Goal: Task Accomplishment & Management: Manage account settings

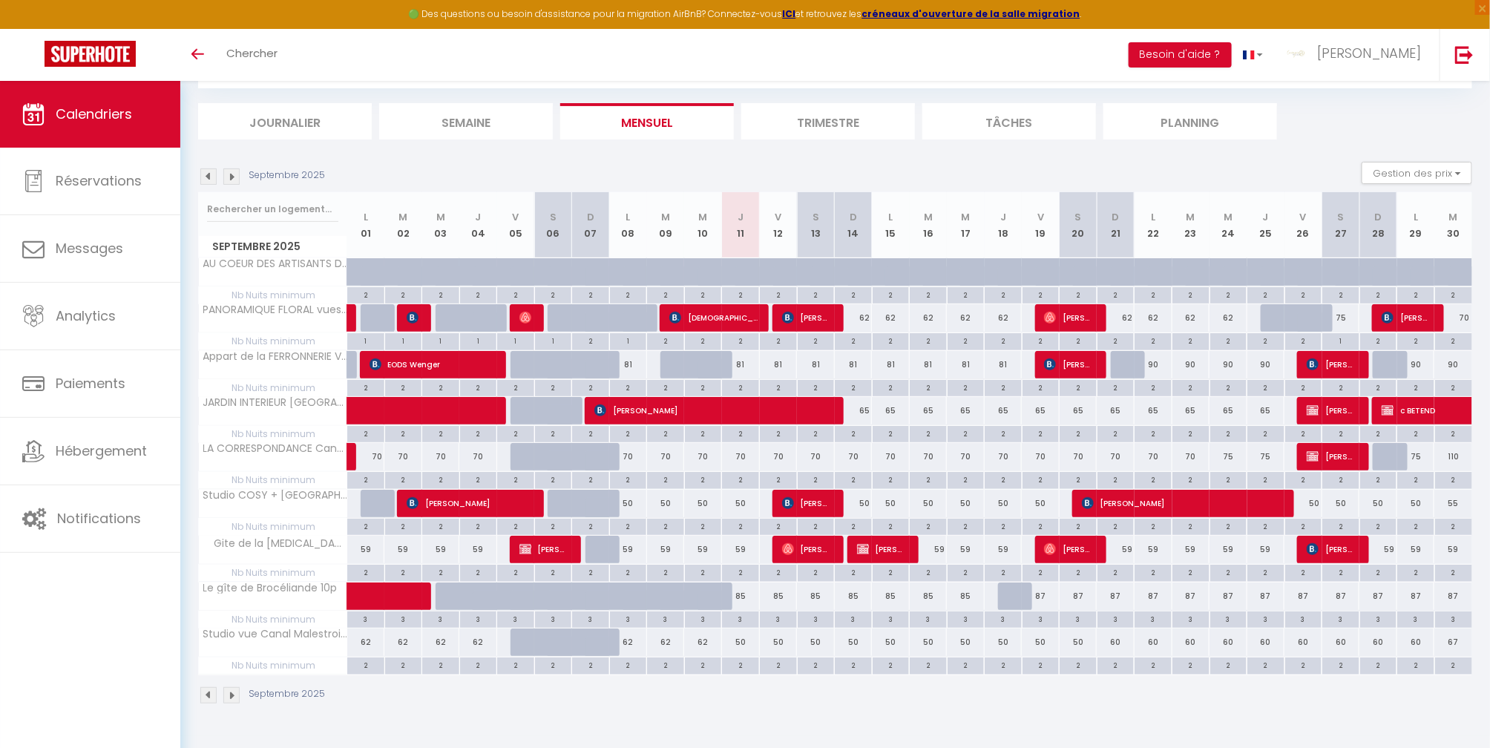
click at [1010, 593] on div at bounding box center [1017, 596] width 38 height 28
type input "85"
type input "Jeu 18 Septembre 2025"
type input "Ven 19 Septembre 2025"
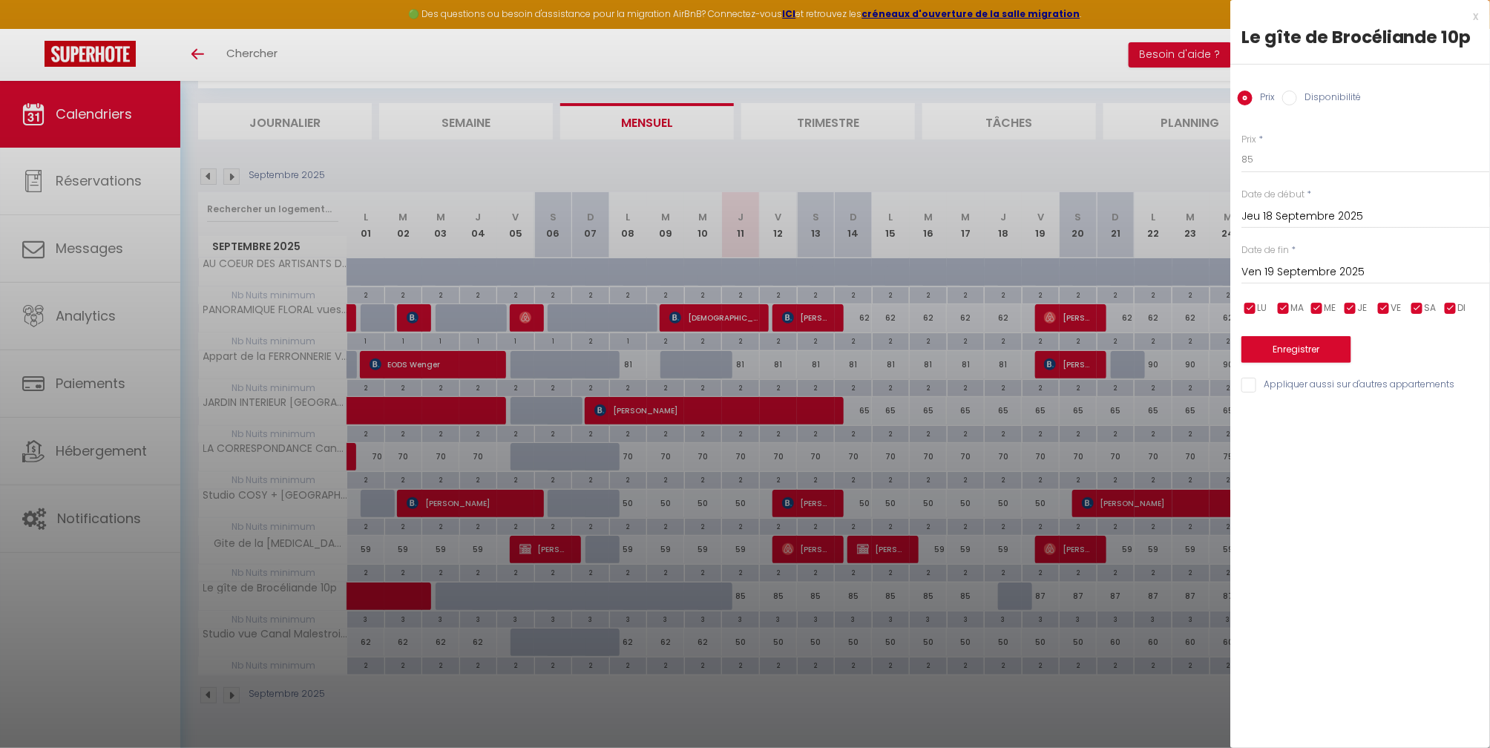
click at [970, 716] on div at bounding box center [745, 374] width 1490 height 748
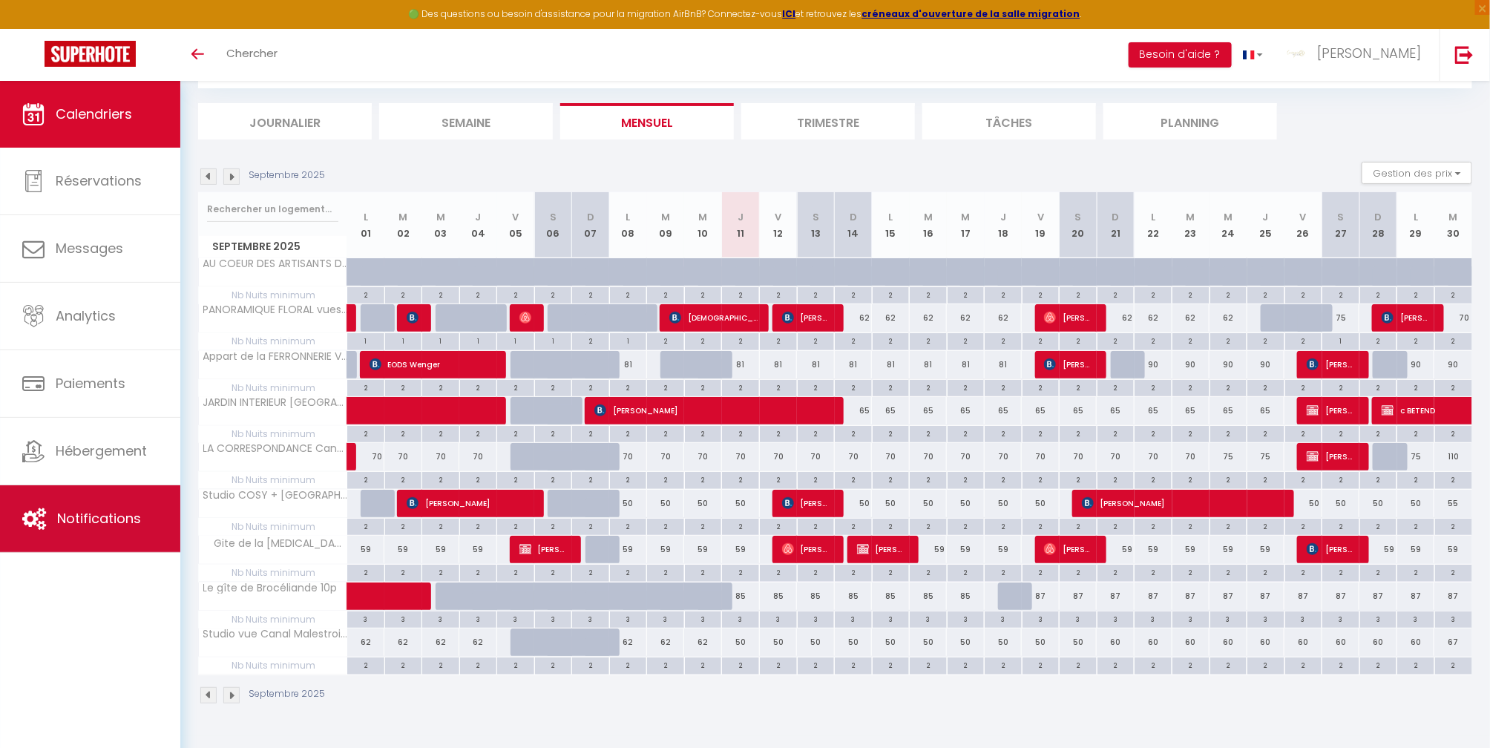
click at [124, 527] on span "Notifications" at bounding box center [99, 518] width 84 height 19
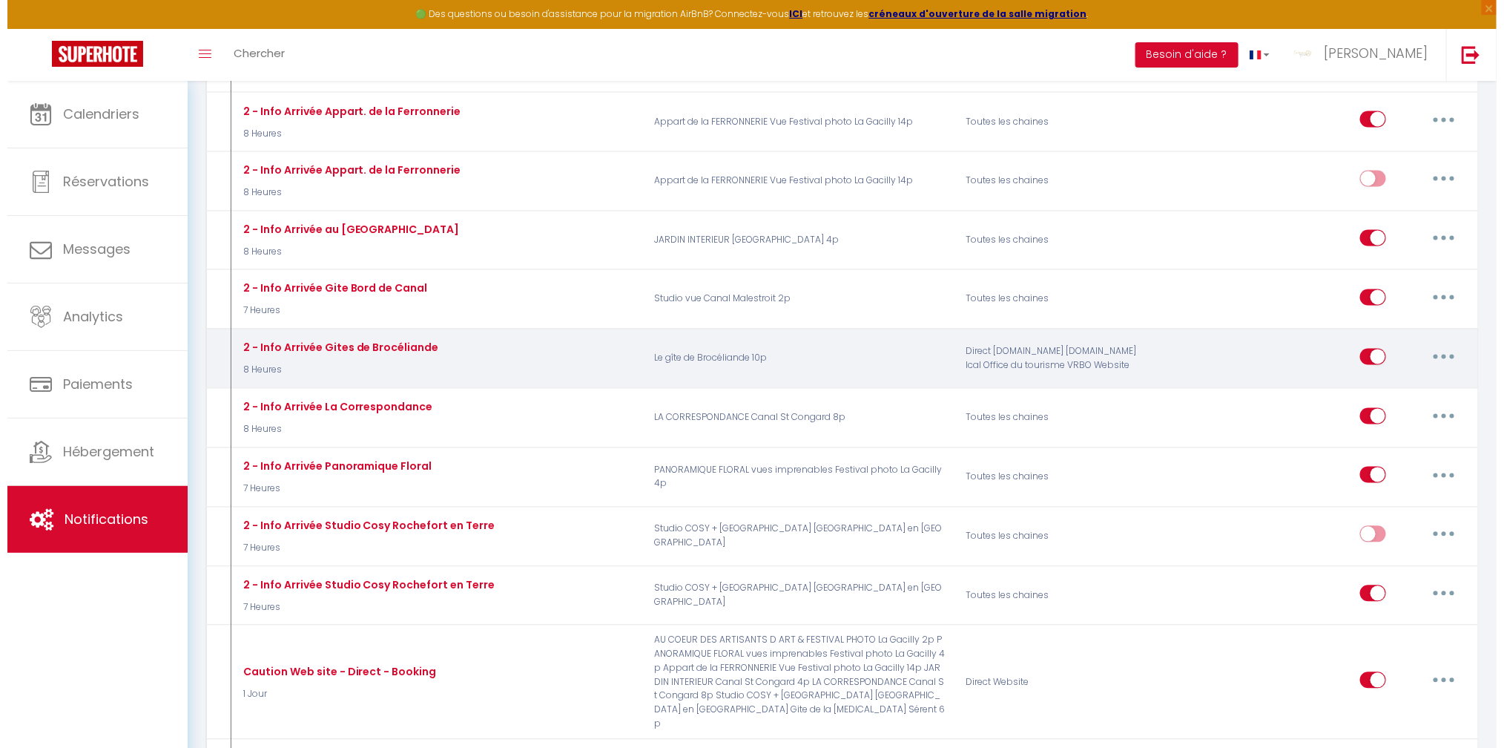
scroll to position [1187, 0]
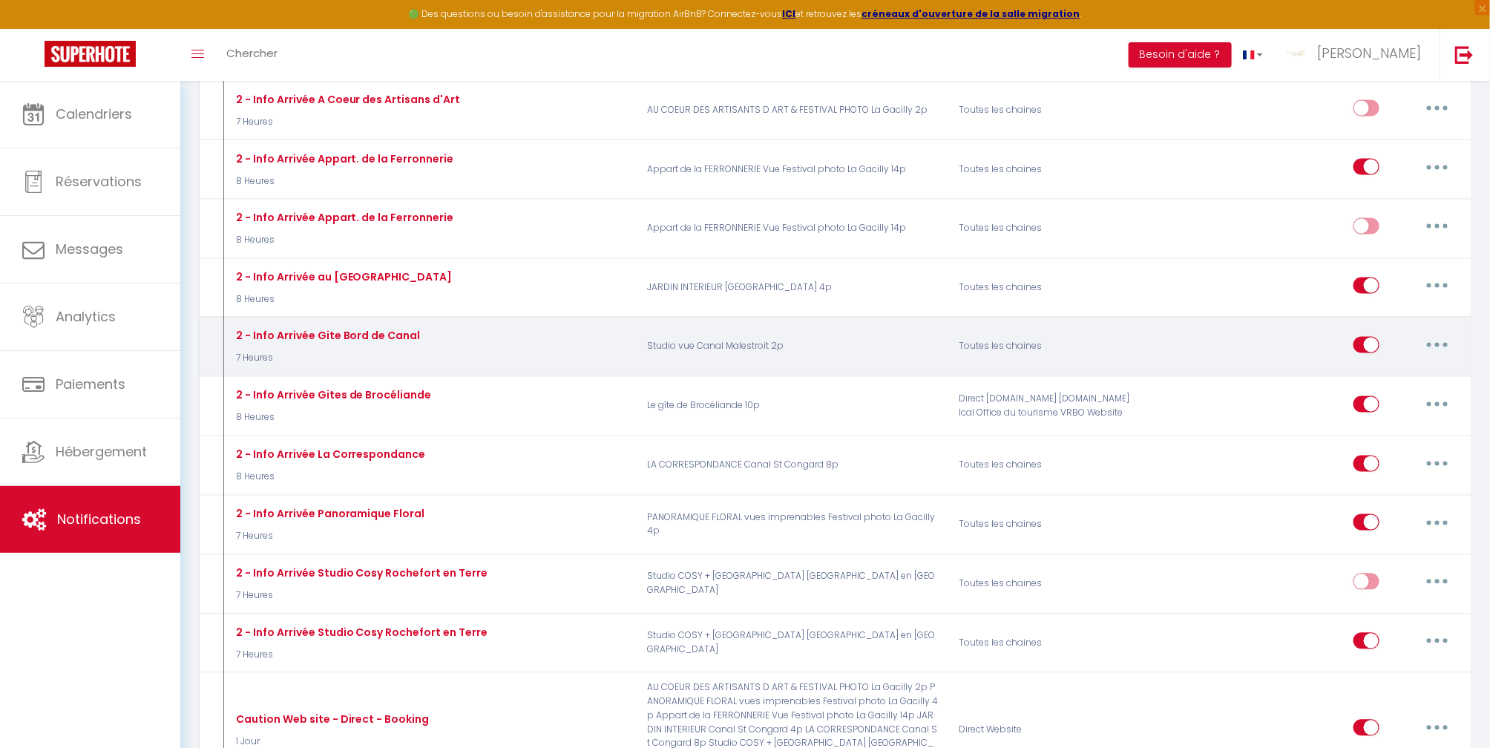
click at [1434, 344] on button "button" at bounding box center [1437, 345] width 42 height 24
click at [1372, 384] on link "Editer" at bounding box center [1398, 378] width 110 height 25
type input "2 - Info Arrivée Gite Bord de Canal"
select select "7 Heures"
select select "if_deposit_is_paid"
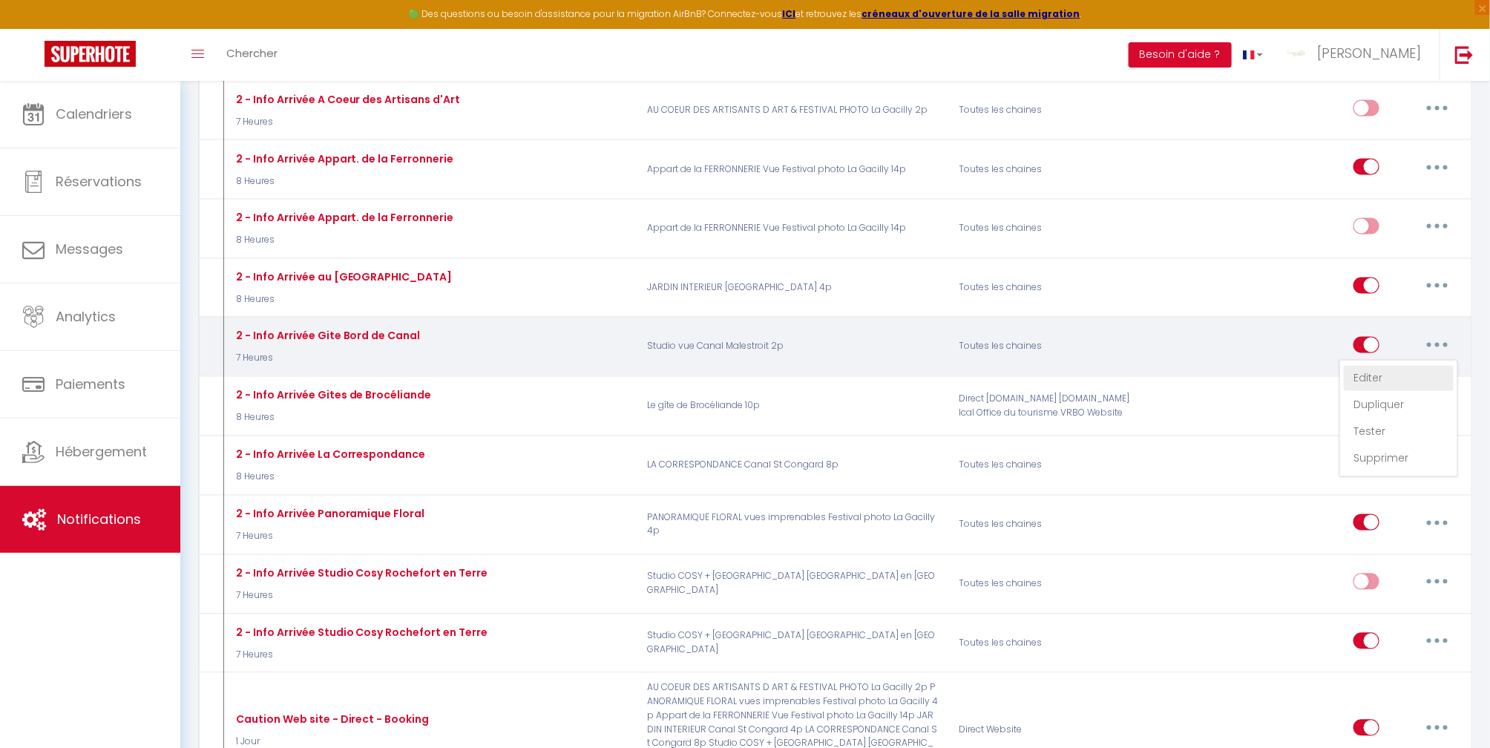
checkbox input "true"
checkbox input "false"
radio input "true"
type input "Procédure d'Arrivée - checkin - [RENTAL:NAME]"
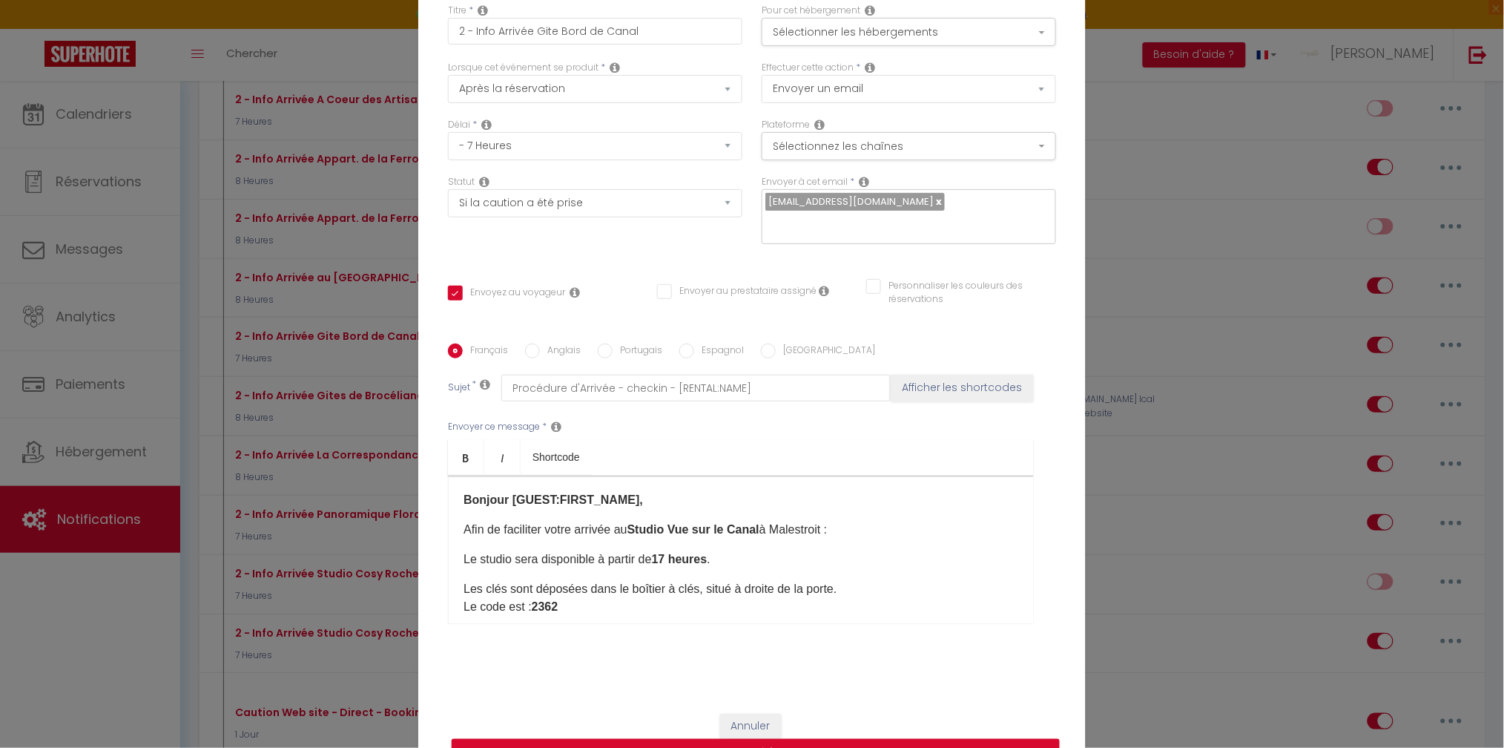
scroll to position [95, 0]
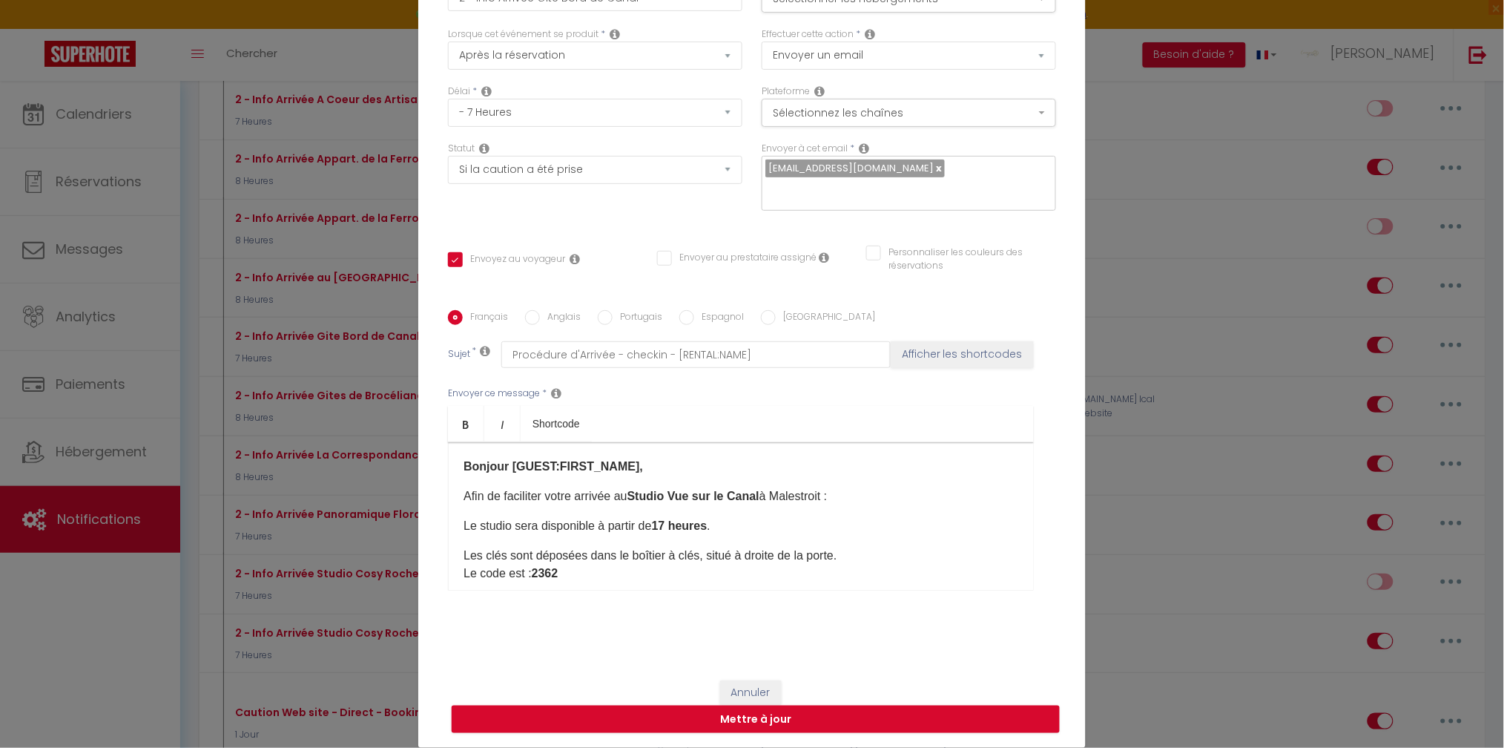
click at [831, 518] on p "Le studio sera disponible à partir de 17 heures ." at bounding box center [741, 526] width 555 height 18
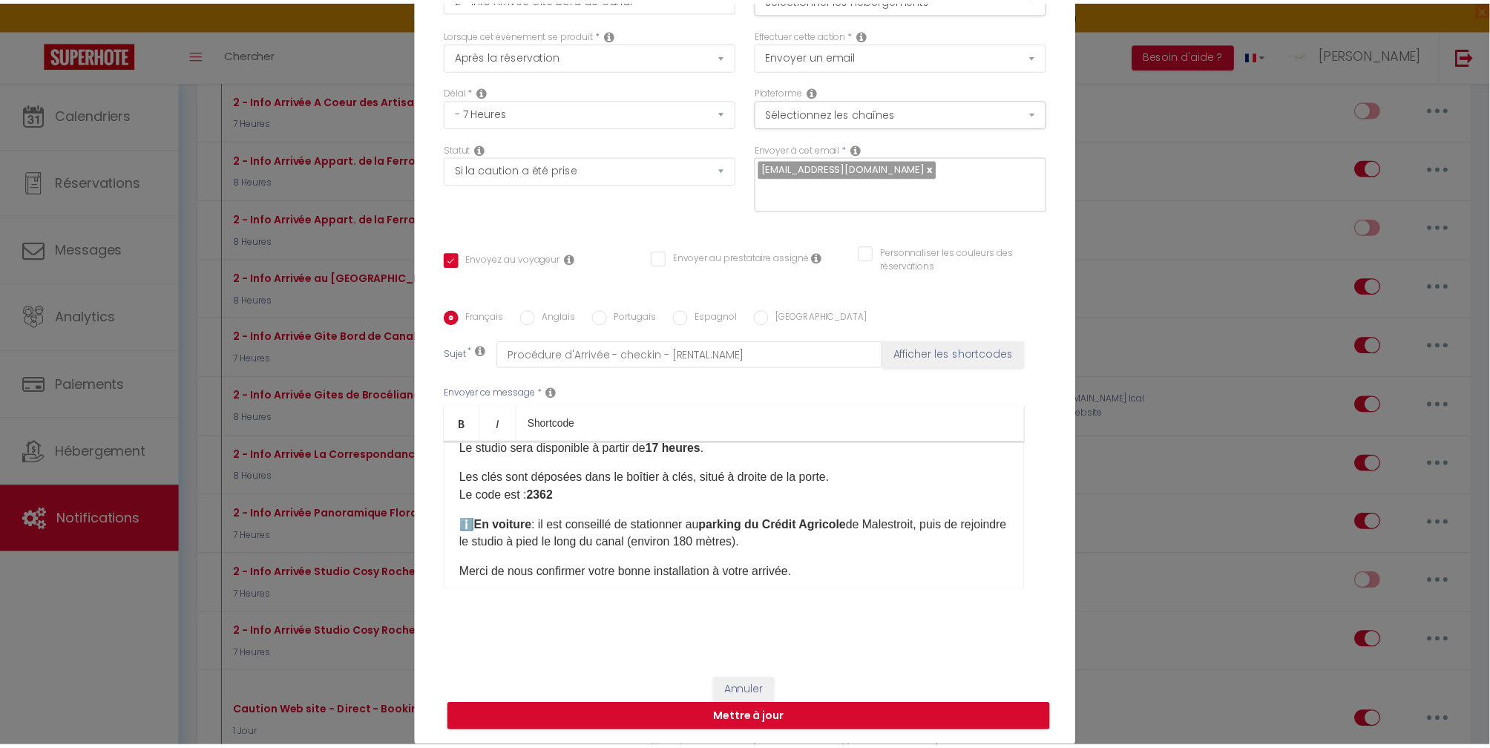
scroll to position [0, 0]
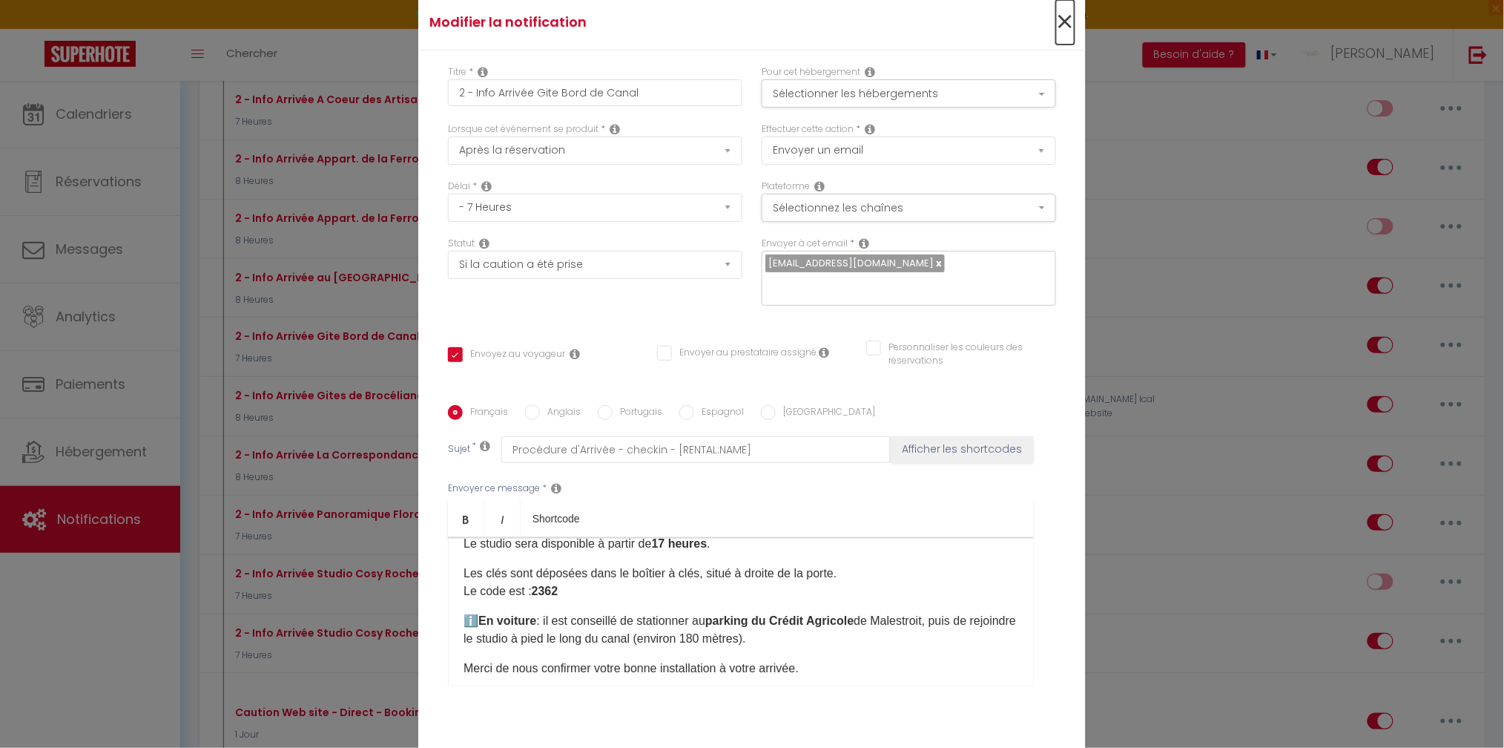
click at [1056, 22] on span "×" at bounding box center [1065, 22] width 19 height 45
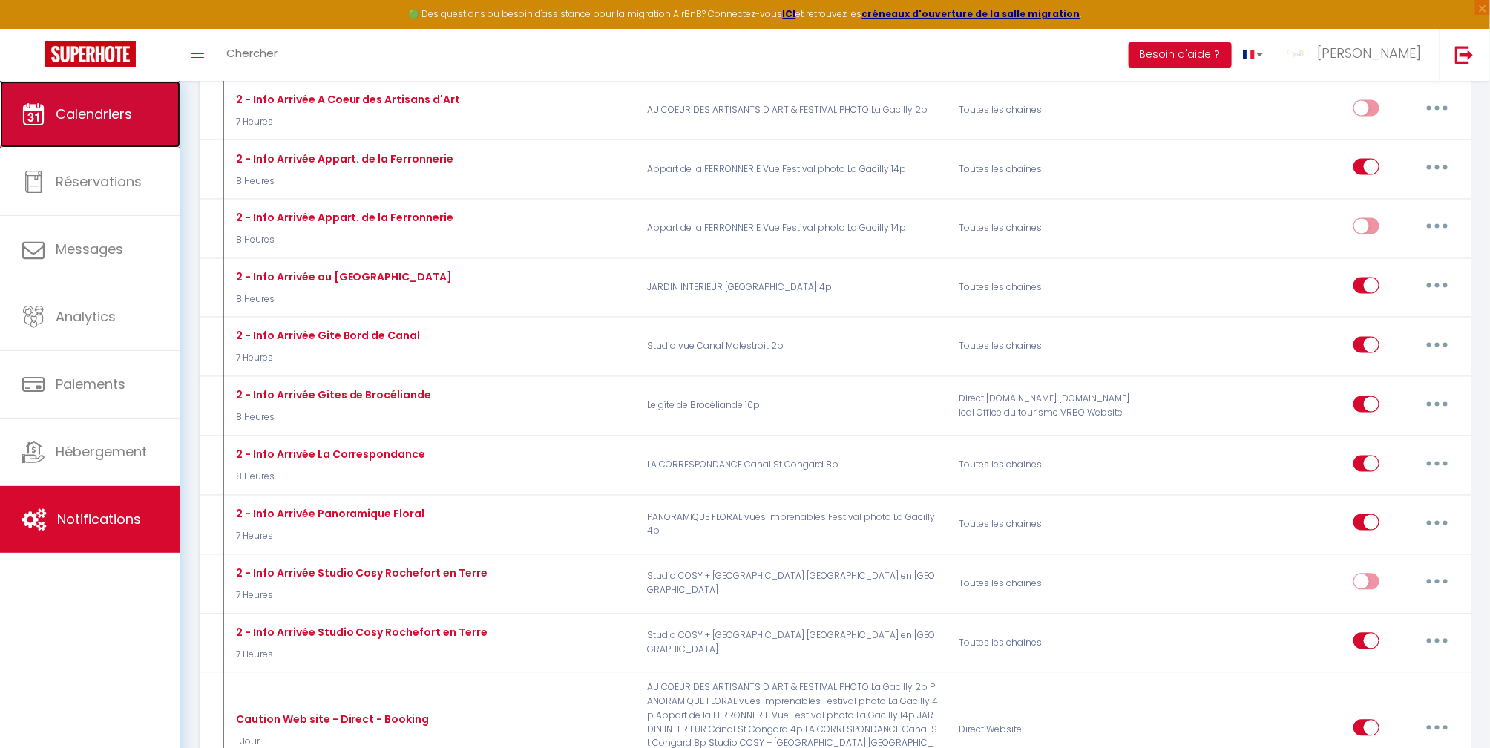
click at [128, 113] on span "Calendriers" at bounding box center [94, 114] width 76 height 19
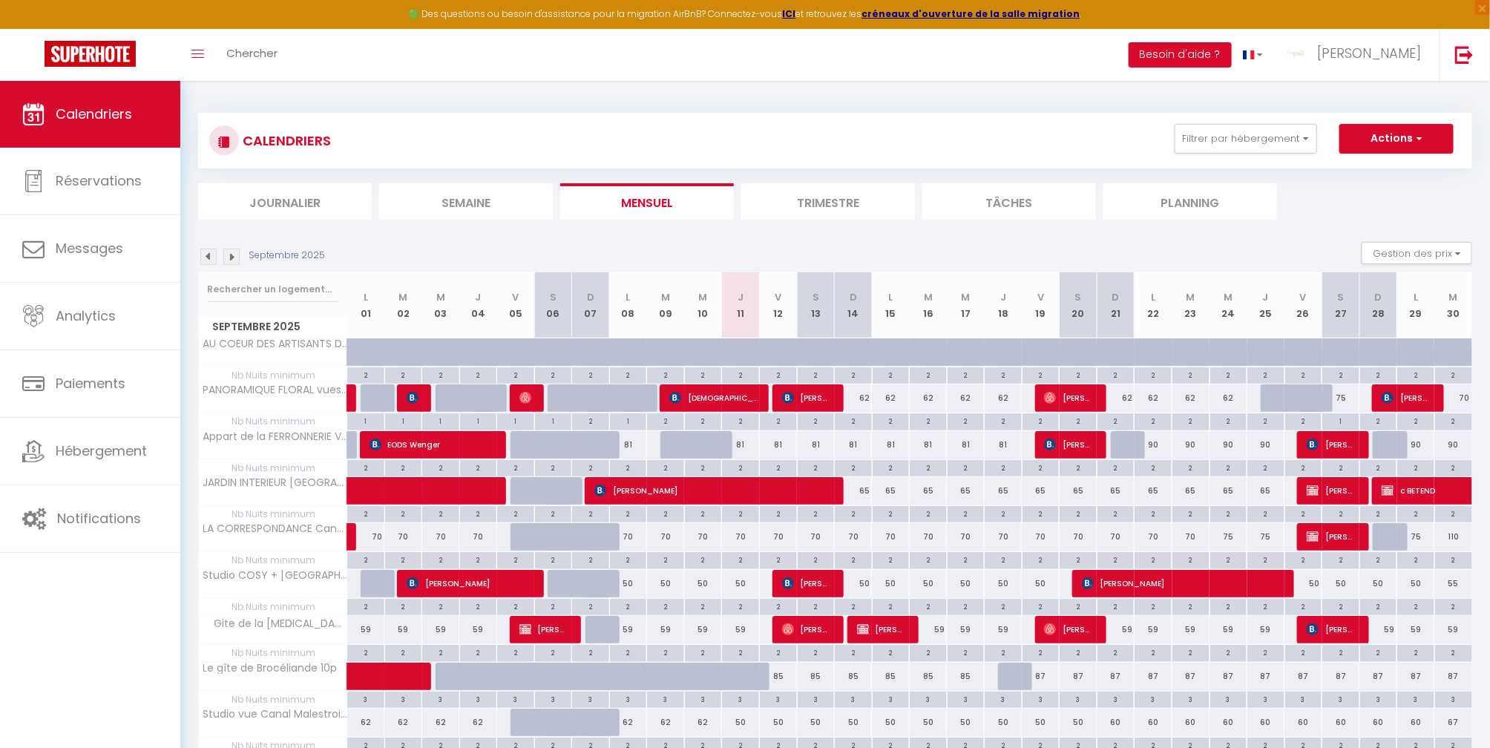
click at [230, 257] on img at bounding box center [231, 257] width 16 height 16
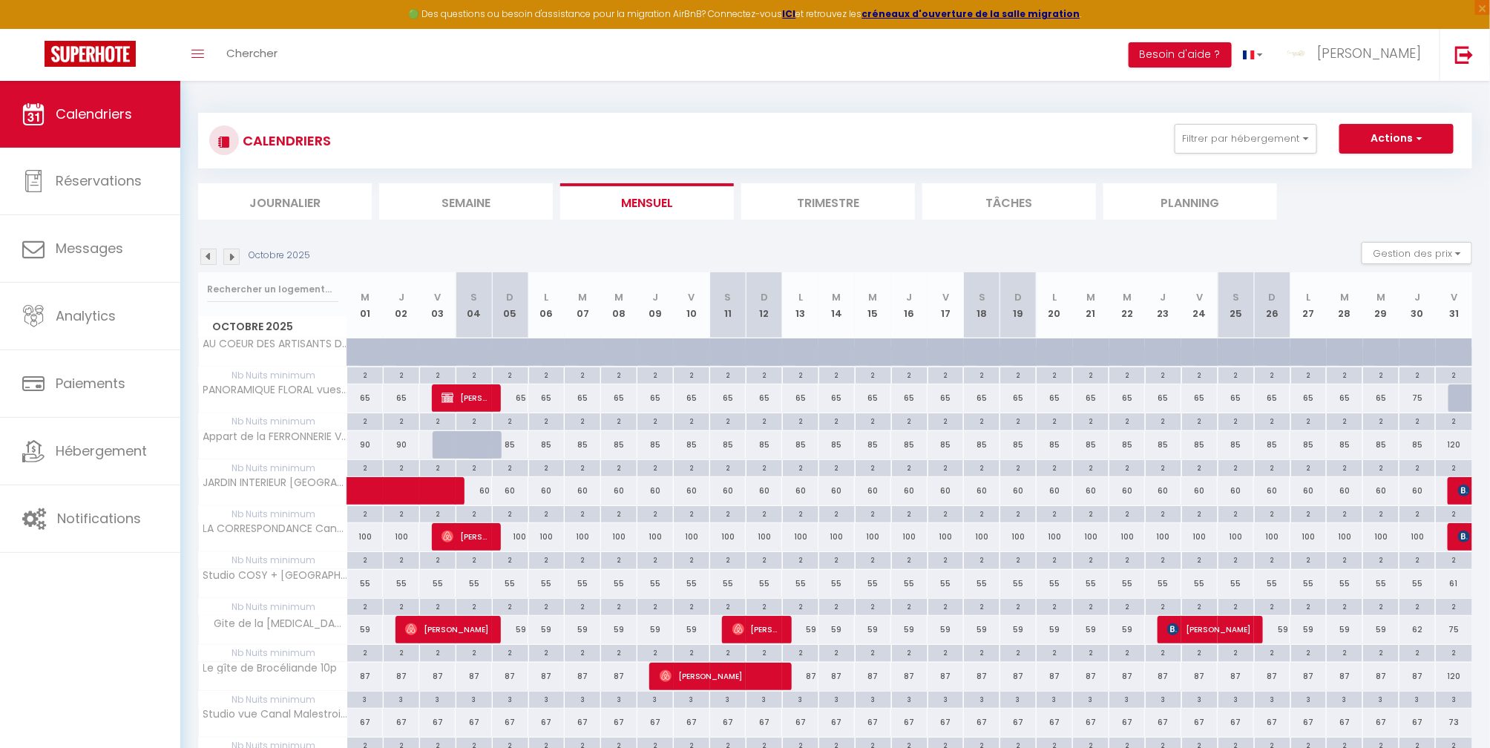
click at [230, 257] on img at bounding box center [231, 257] width 16 height 16
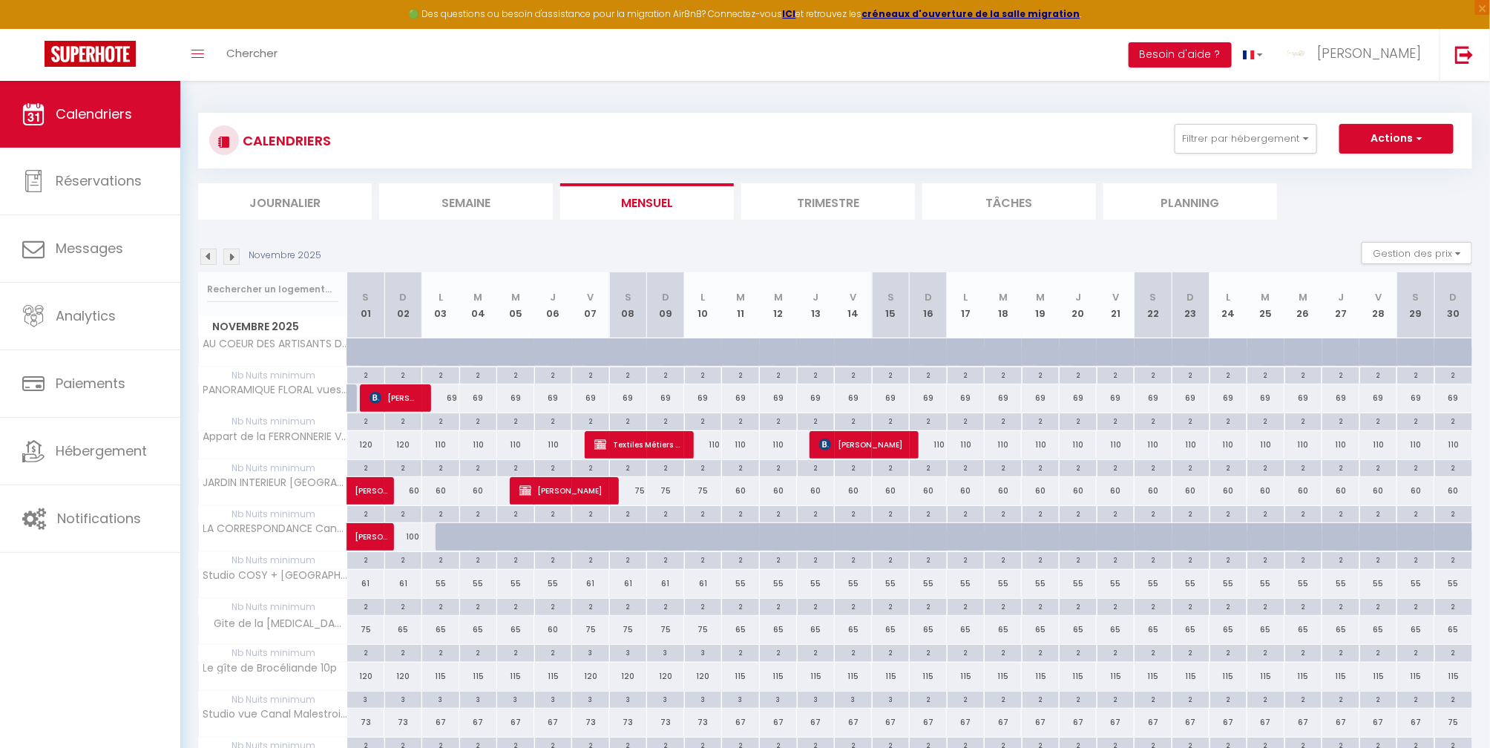
click at [230, 257] on img at bounding box center [231, 257] width 16 height 16
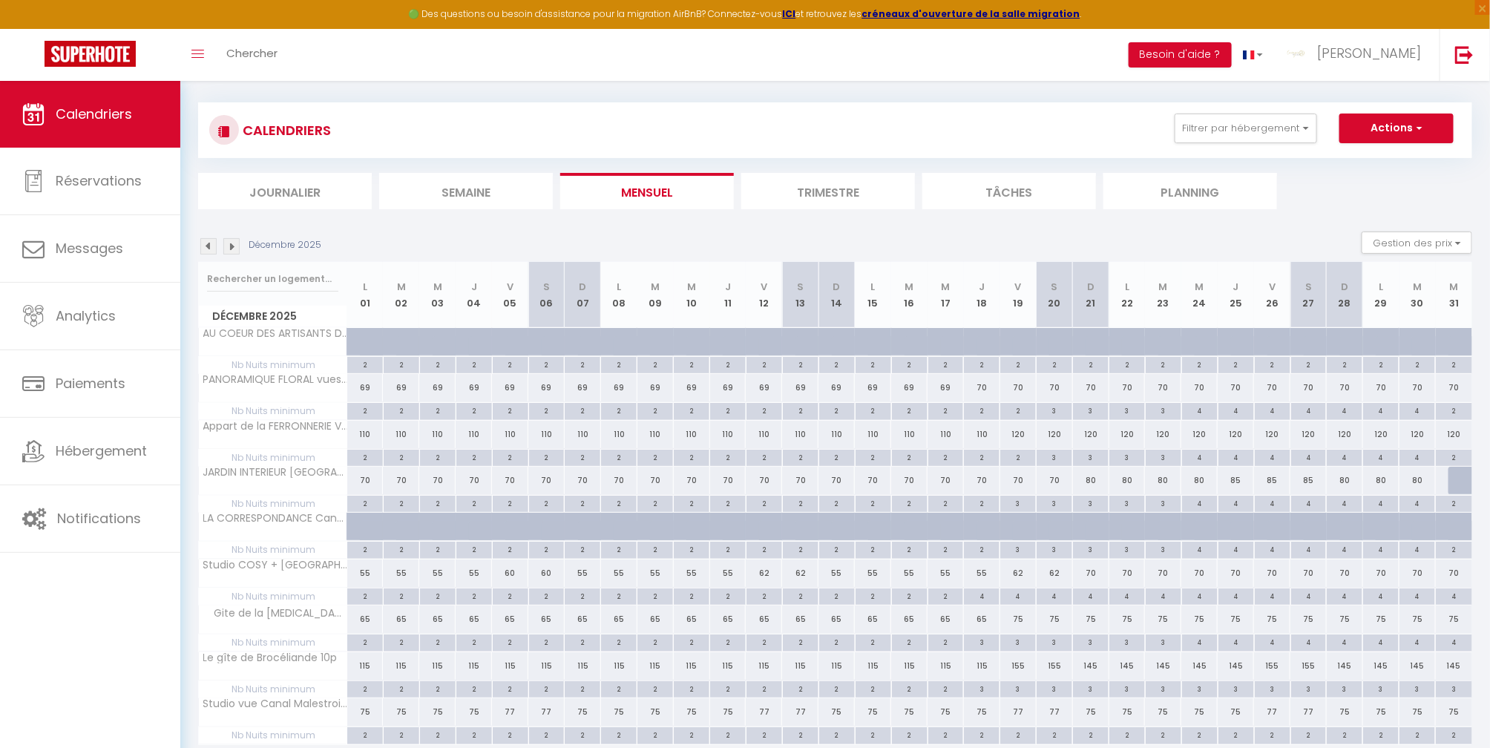
scroll to position [80, 0]
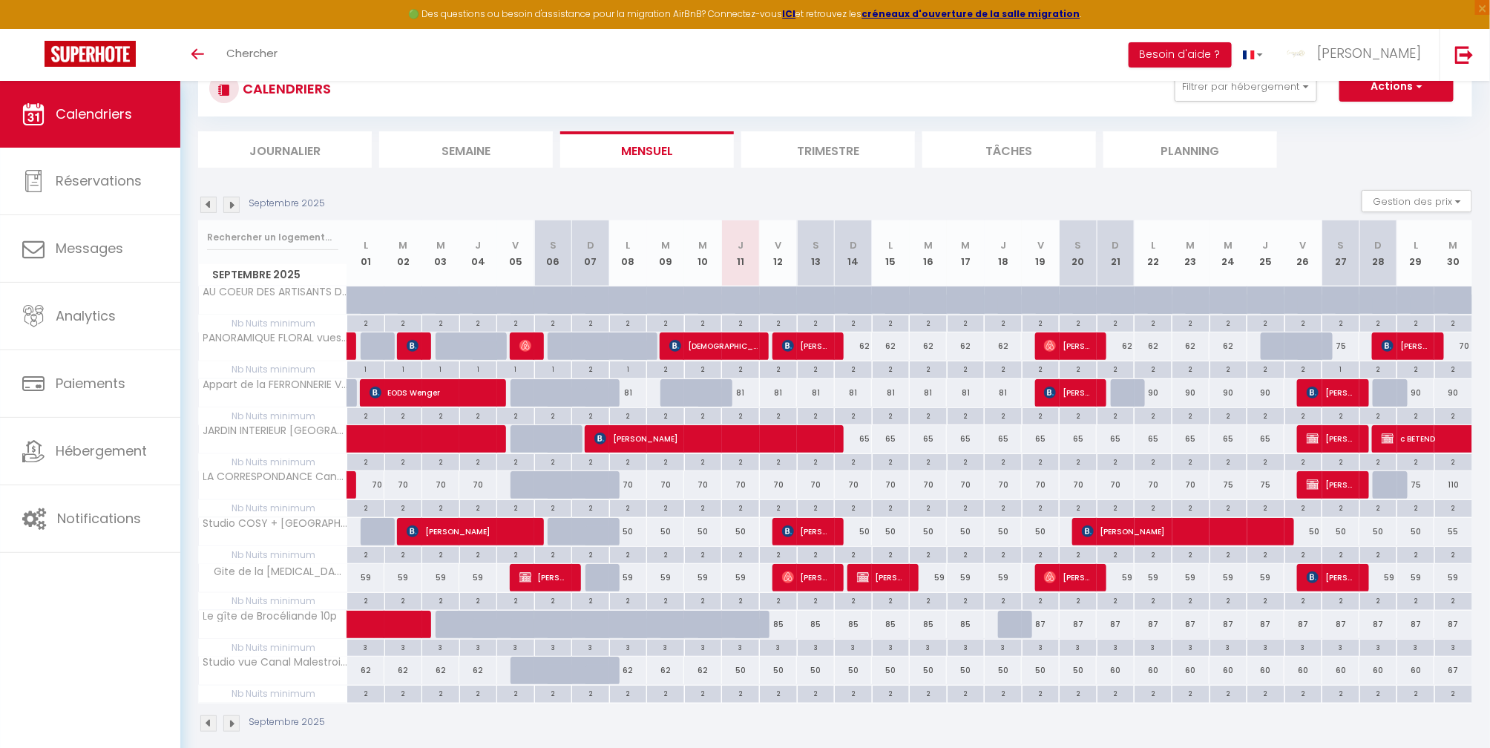
scroll to position [80, 0]
